Goal: Navigation & Orientation: Find specific page/section

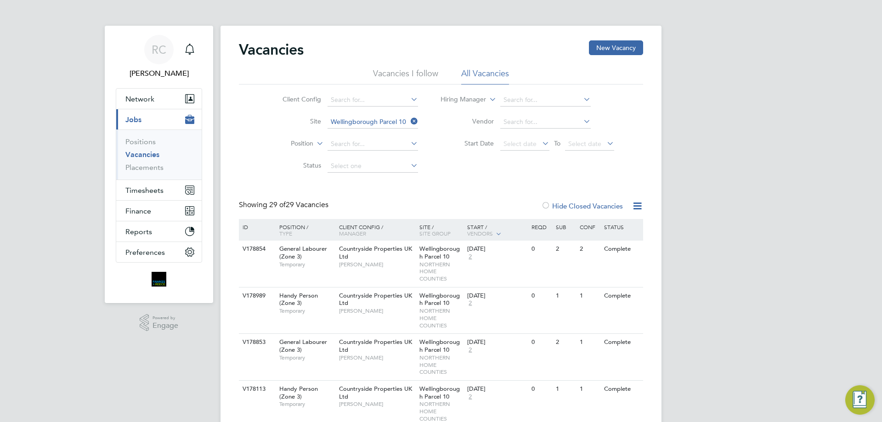
click at [581, 202] on label "Hide Closed Vacancies" at bounding box center [582, 206] width 82 height 9
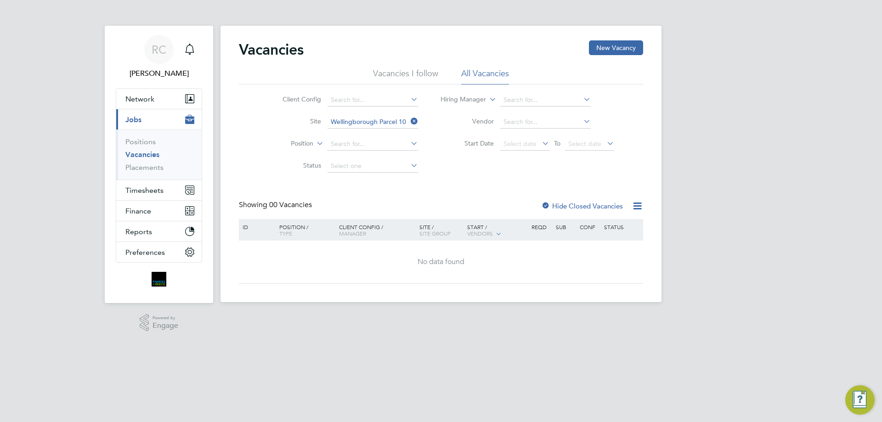
click at [593, 203] on label "Hide Closed Vacancies" at bounding box center [582, 206] width 82 height 9
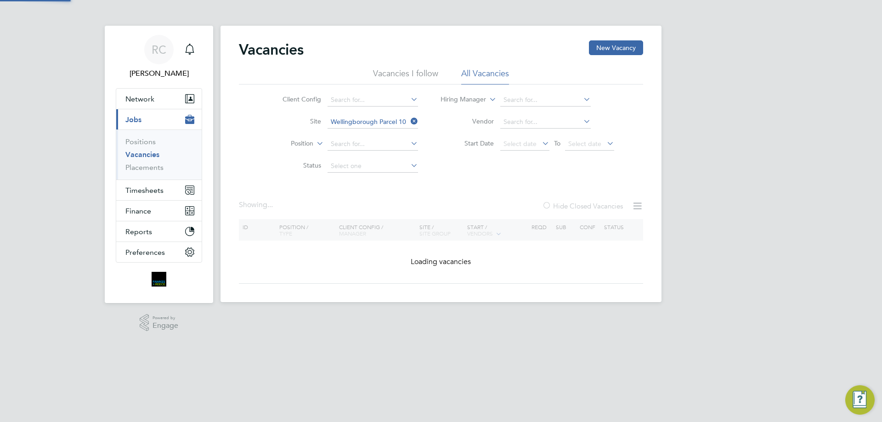
click at [590, 206] on label "Hide Closed Vacancies" at bounding box center [582, 206] width 81 height 9
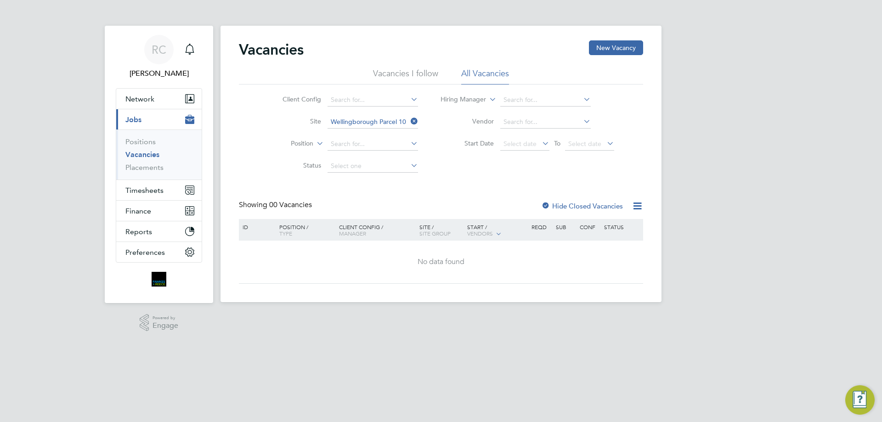
click at [407, 317] on html "RC [PERSON_NAME] Notifications Applications: Network Team Members Businesses Si…" at bounding box center [441, 158] width 882 height 317
click at [157, 168] on link "Placements" at bounding box center [144, 167] width 38 height 9
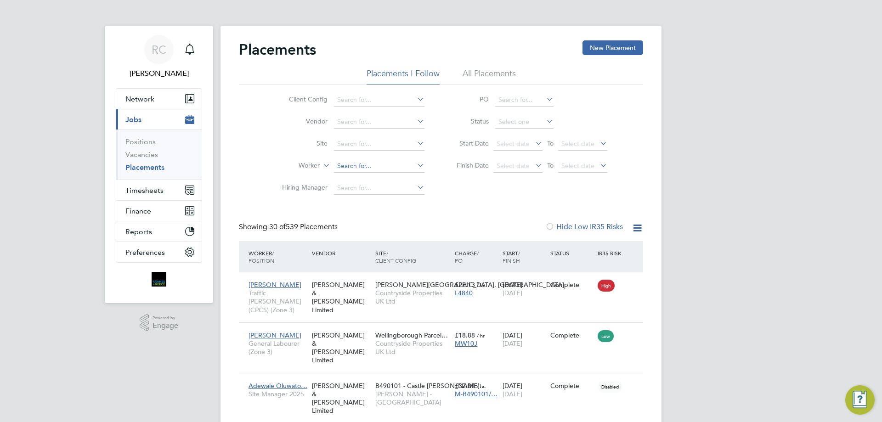
click at [357, 167] on input at bounding box center [379, 166] width 91 height 13
click at [363, 144] on input at bounding box center [379, 144] width 91 height 13
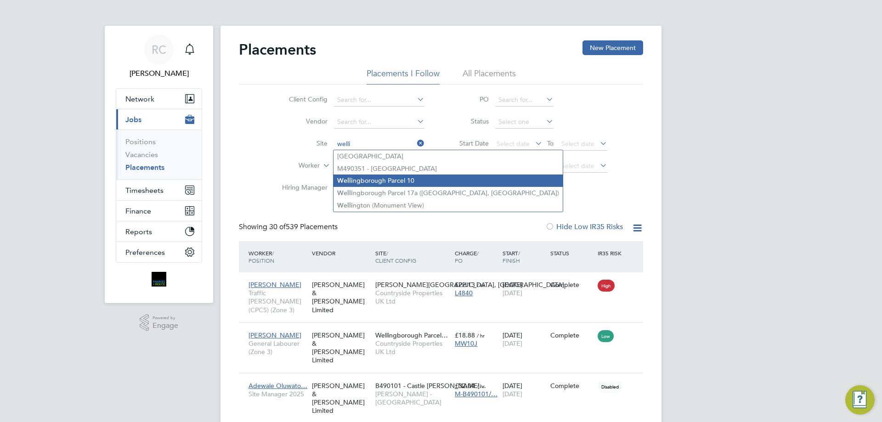
click at [396, 179] on li "Welli ngborough Parcel 10" at bounding box center [448, 181] width 229 height 12
type input "Wellingborough Parcel 10"
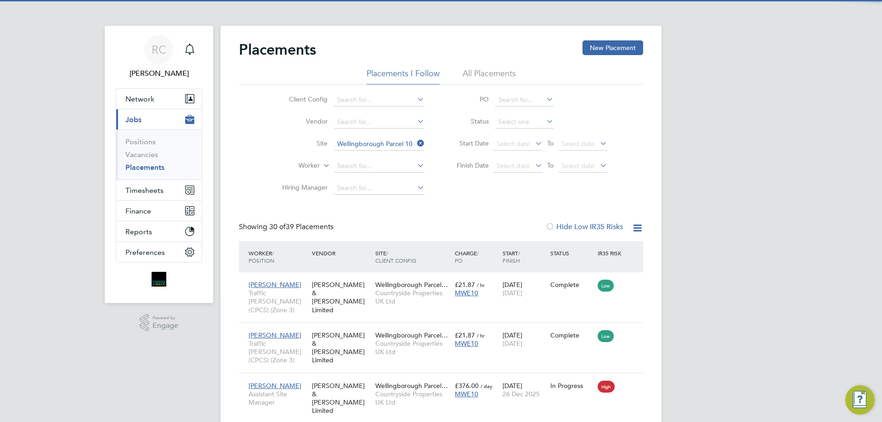
scroll to position [34, 80]
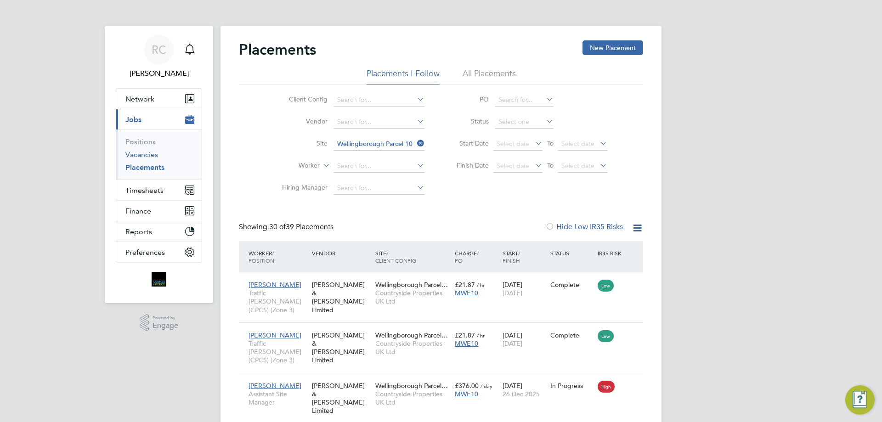
click at [147, 157] on link "Vacancies" at bounding box center [141, 154] width 33 height 9
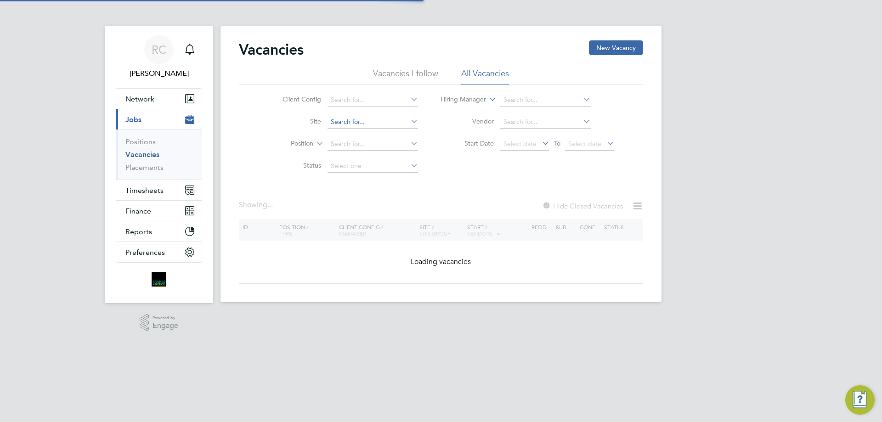
click at [368, 124] on input at bounding box center [373, 122] width 91 height 13
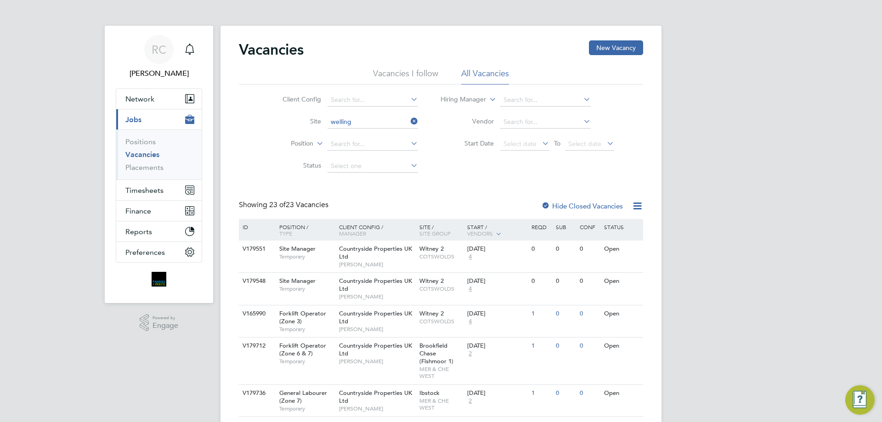
click at [382, 155] on li "Welling borough Parcel 10" at bounding box center [460, 159] width 266 height 12
type input "Wellingborough Parcel 10"
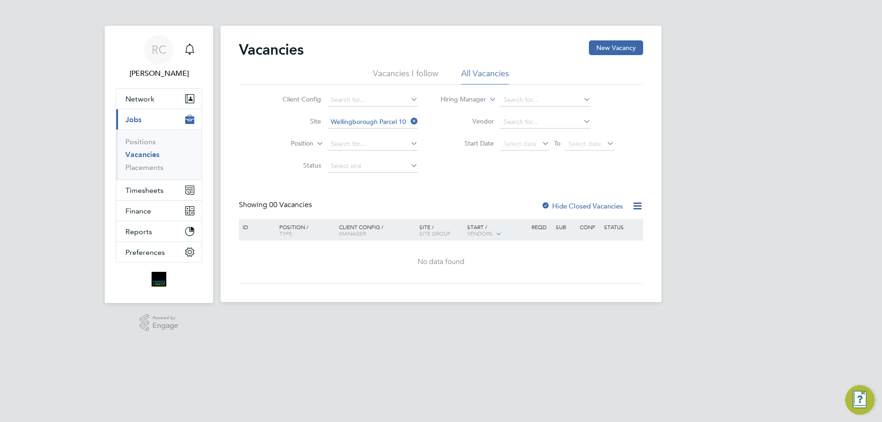
click at [409, 121] on icon at bounding box center [409, 121] width 0 height 13
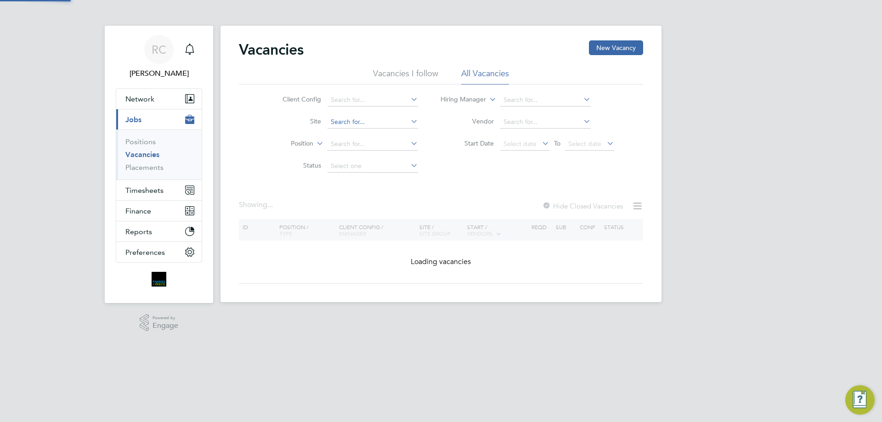
click at [361, 122] on input at bounding box center [373, 122] width 91 height 13
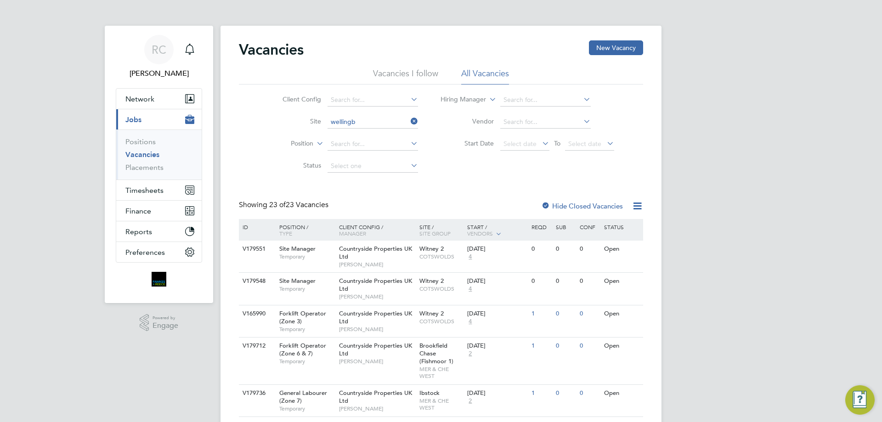
click at [411, 160] on li "Wellingb orough Parcel 17a ([GEOGRAPHIC_DATA], [GEOGRAPHIC_DATA])" at bounding box center [441, 159] width 229 height 12
type input "[GEOGRAPHIC_DATA] ([GEOGRAPHIC_DATA], [GEOGRAPHIC_DATA])"
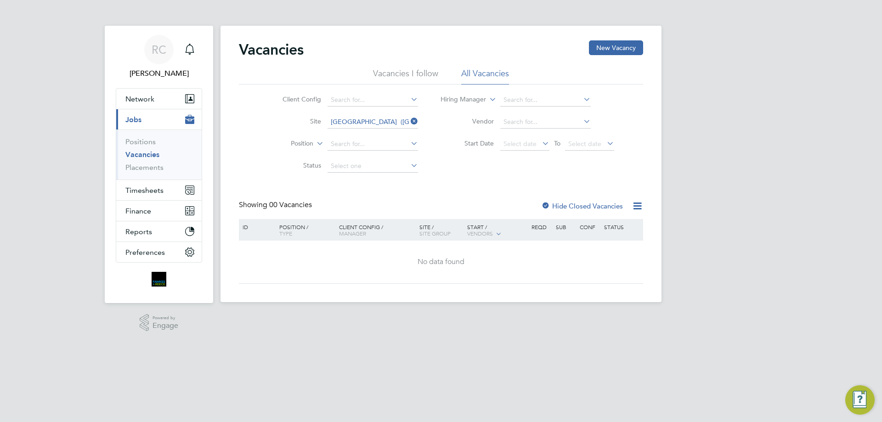
click at [566, 205] on label "Hide Closed Vacancies" at bounding box center [582, 206] width 82 height 9
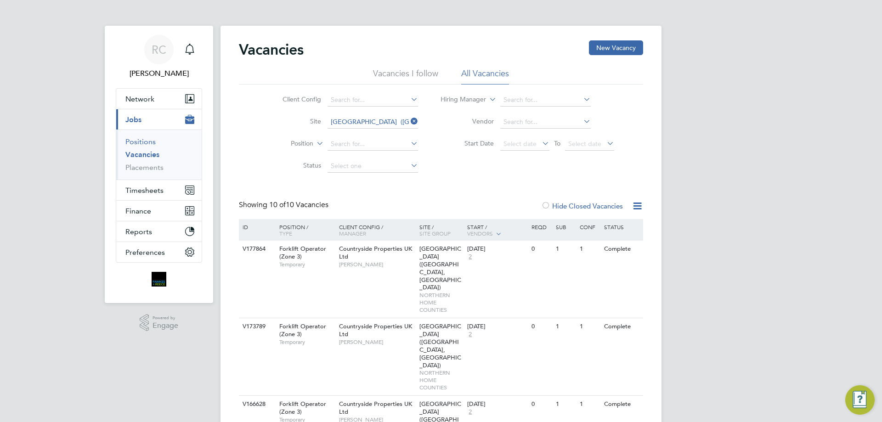
click at [151, 141] on link "Positions" at bounding box center [140, 141] width 30 height 9
